Goal: Information Seeking & Learning: Learn about a topic

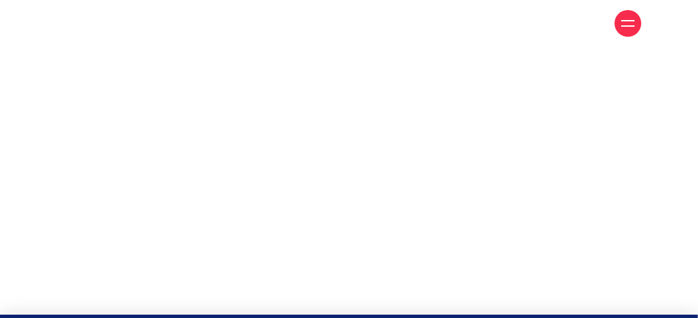
scroll to position [1167, 0]
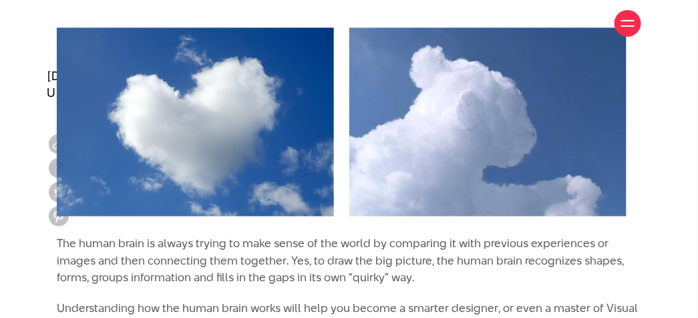
drag, startPoint x: 0, startPoint y: 0, endPoint x: 221, endPoint y: 144, distance: 263.2
click at [221, 144] on img at bounding box center [349, 121] width 585 height 227
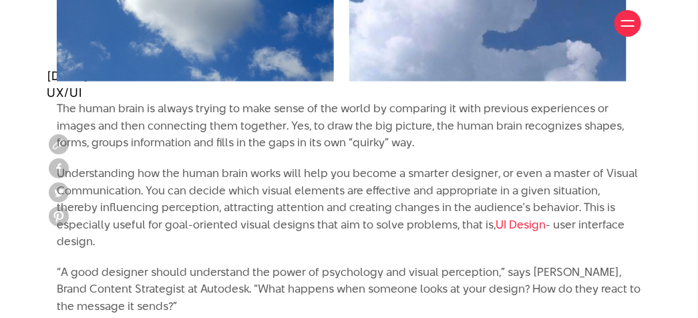
scroll to position [1302, 0]
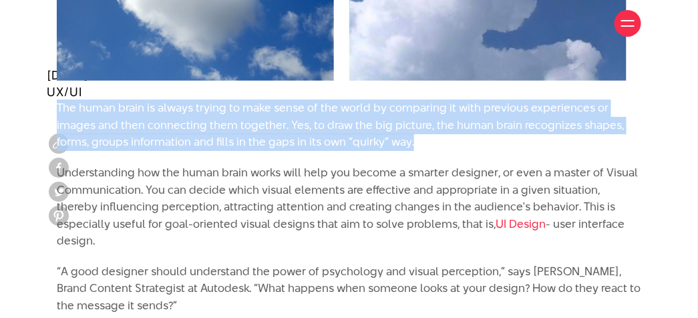
drag, startPoint x: 58, startPoint y: 108, endPoint x: 424, endPoint y: 140, distance: 367.6
click at [424, 140] on p "The human brain is always trying to make sense of the world by comparing it wit…" at bounding box center [349, 125] width 585 height 51
copy font "The human brain is always trying to make sense of the world by comparing it wit…"
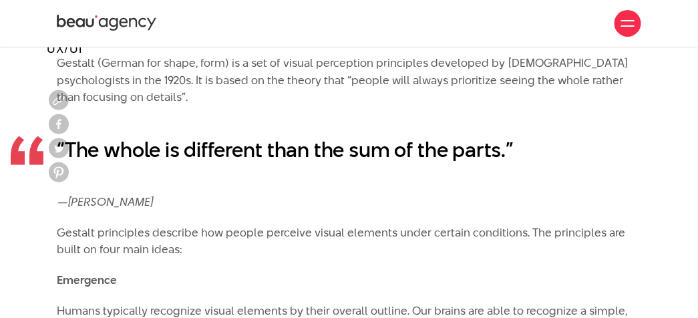
scroll to position [1601, 0]
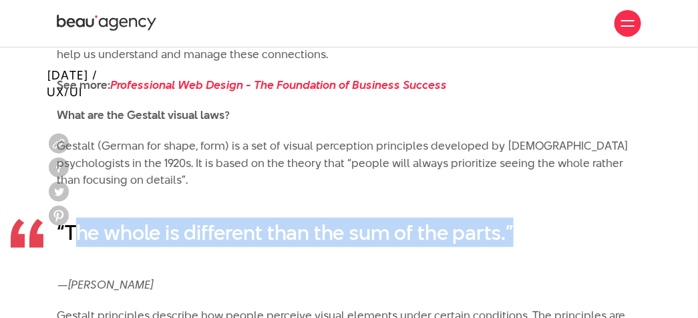
drag, startPoint x: 73, startPoint y: 216, endPoint x: 511, endPoint y: 225, distance: 438.5
click at [511, 225] on font "“The whole is different than the sum of the parts.”" at bounding box center [285, 232] width 457 height 29
copy font "The whole is different than the sum of the parts."
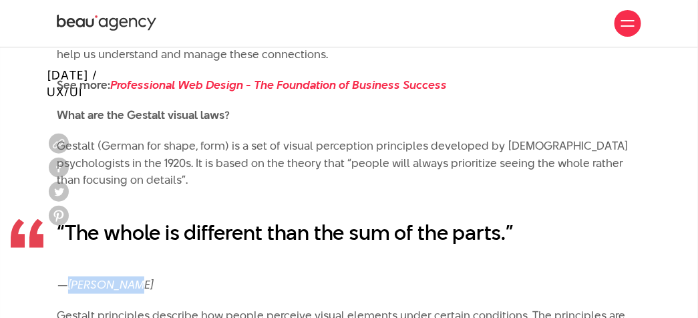
drag, startPoint x: 72, startPoint y: 266, endPoint x: 125, endPoint y: 267, distance: 53.5
click at [125, 277] on font "[PERSON_NAME]" at bounding box center [110, 285] width 85 height 16
copy font "[PERSON_NAME]"
